Goal: Find specific page/section: Find specific page/section

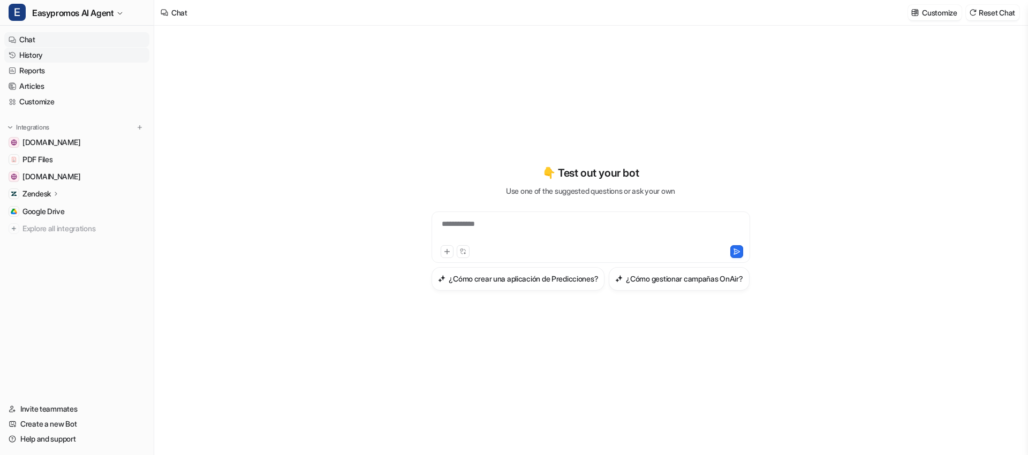
click at [68, 54] on link "History" at bounding box center [76, 55] width 145 height 15
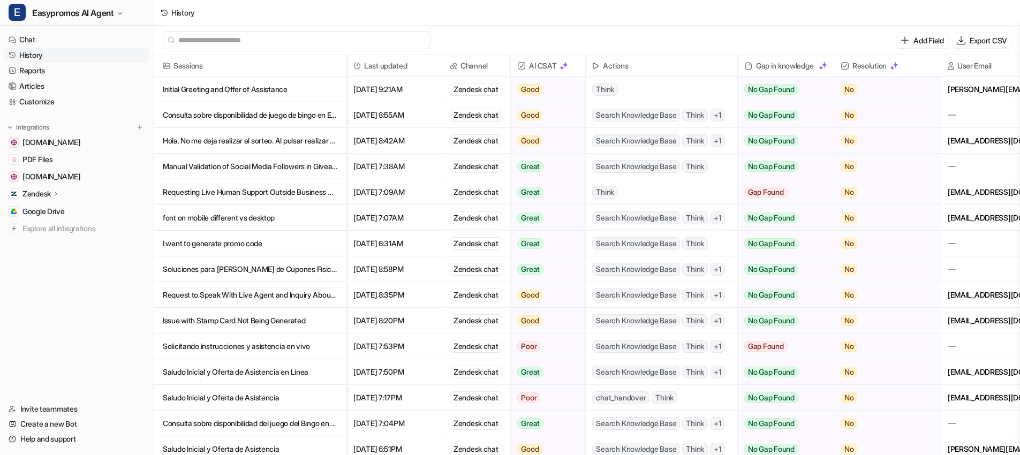
click at [210, 93] on p "Initial Greeting and Offer of Assistance" at bounding box center [250, 90] width 175 height 26
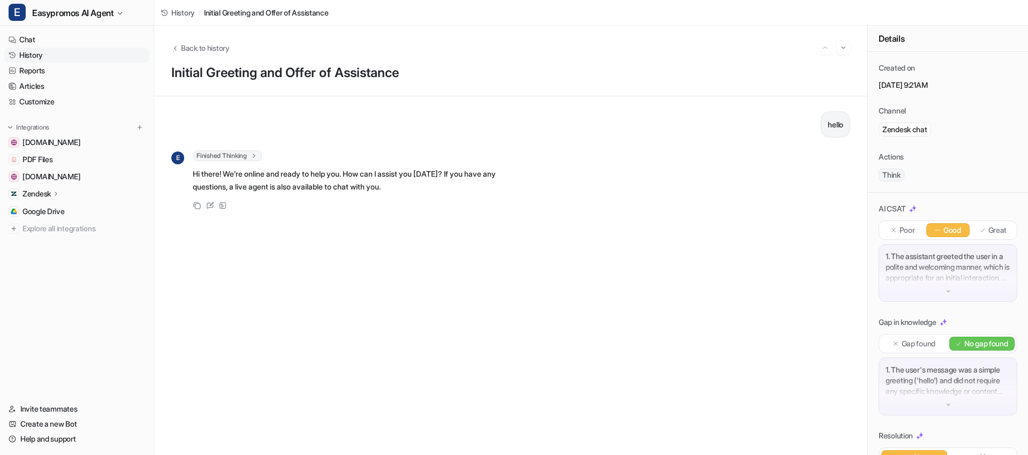
click at [71, 53] on link "History" at bounding box center [76, 55] width 145 height 15
